Goal: Task Accomplishment & Management: Use online tool/utility

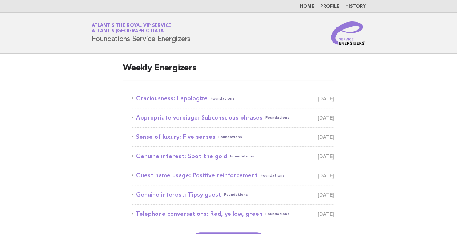
click at [91, 125] on main "Weekly Energizers Graciousness: I apologize Foundations [DATE] Appropriate verb…" at bounding box center [228, 155] width 457 height 202
click at [149, 100] on link "Graciousness: I apologize Foundations [DATE]" at bounding box center [233, 99] width 203 height 10
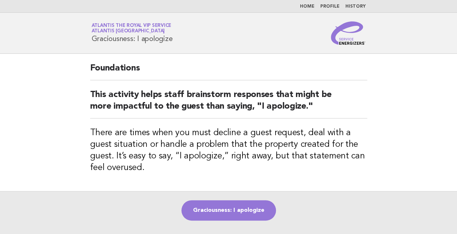
click at [63, 117] on main "Foundations This activity helps staff brainstorm responses that might be more i…" at bounding box center [228, 149] width 457 height 190
click at [65, 129] on main "Foundations This activity helps staff brainstorm responses that might be more i…" at bounding box center [228, 149] width 457 height 190
click at [76, 135] on main "Foundations This activity helps staff brainstorm responses that might be more i…" at bounding box center [228, 149] width 457 height 190
click at [232, 37] on div "Service Energizers Atlantis the Royal VIP Service Atlantis Dubai Graciousness: …" at bounding box center [228, 32] width 295 height 23
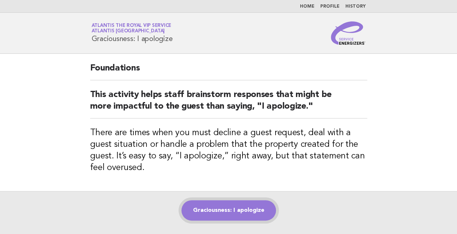
click at [230, 208] on link "Graciousness: I apologize" at bounding box center [229, 210] width 95 height 20
click at [233, 204] on link "Graciousness: I apologize" at bounding box center [229, 210] width 95 height 20
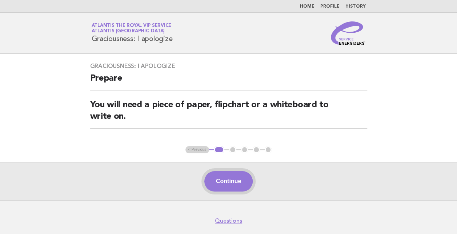
click at [227, 179] on button "Continue" at bounding box center [228, 181] width 48 height 20
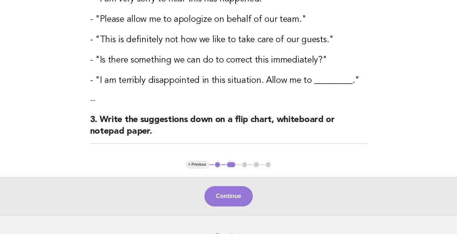
scroll to position [244, 0]
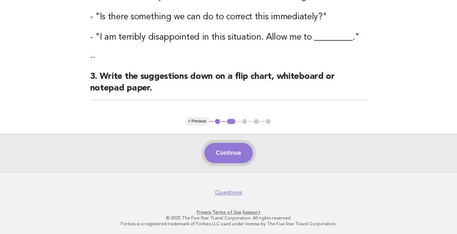
click at [236, 156] on button "Continue" at bounding box center [228, 153] width 48 height 20
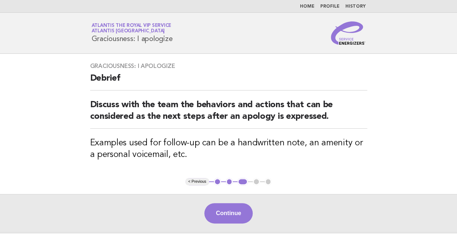
scroll to position [60, 0]
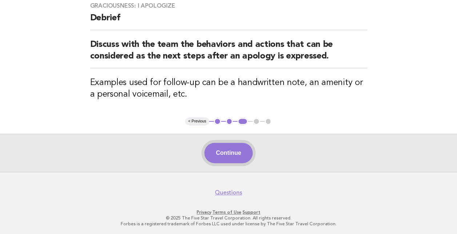
click at [230, 155] on button "Continue" at bounding box center [228, 153] width 48 height 20
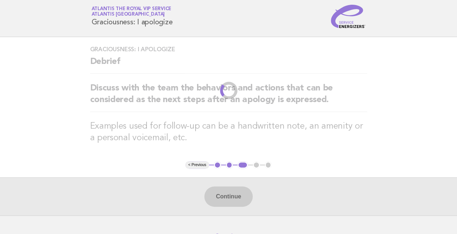
scroll to position [0, 0]
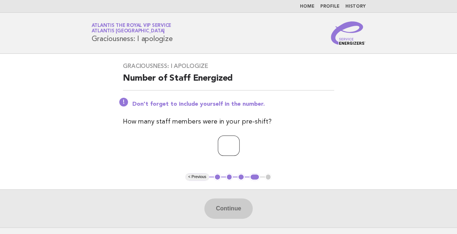
click at [226, 149] on input "number" at bounding box center [229, 146] width 22 height 20
type input "**"
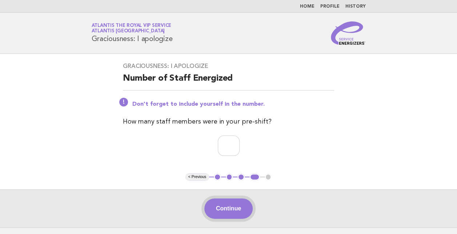
click at [226, 206] on button "Continue" at bounding box center [228, 209] width 48 height 20
